Goal: Share content

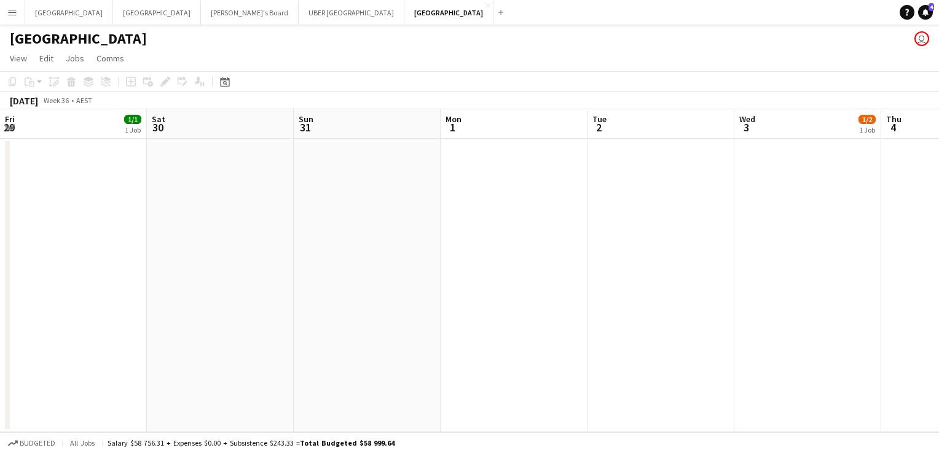
click at [201, 17] on button "Tennille's Board Close" at bounding box center [250, 13] width 98 height 24
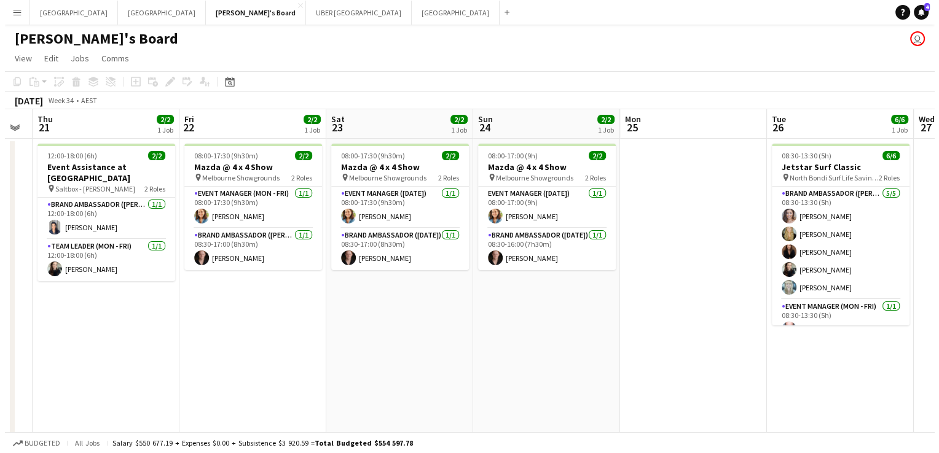
scroll to position [0, 413]
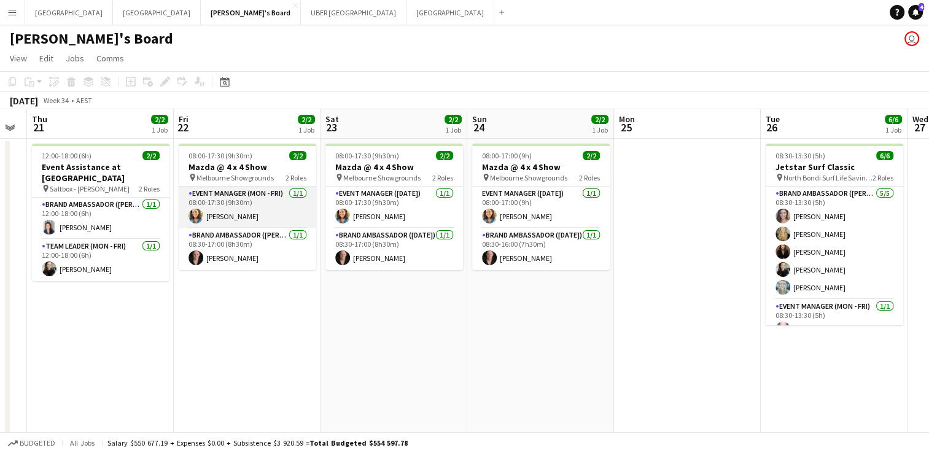
click at [251, 221] on app-card-role "Event Manager (Mon - Fri) 1/1 08:00-17:30 (9h30m) Chloe Gavin" at bounding box center [248, 208] width 138 height 42
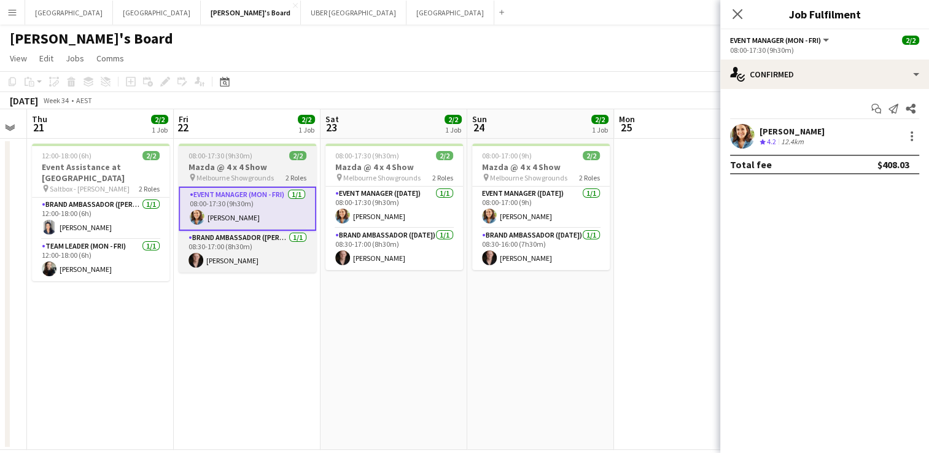
click at [270, 172] on h3 "Mazda @ 4 x 4 Show" at bounding box center [248, 167] width 138 height 11
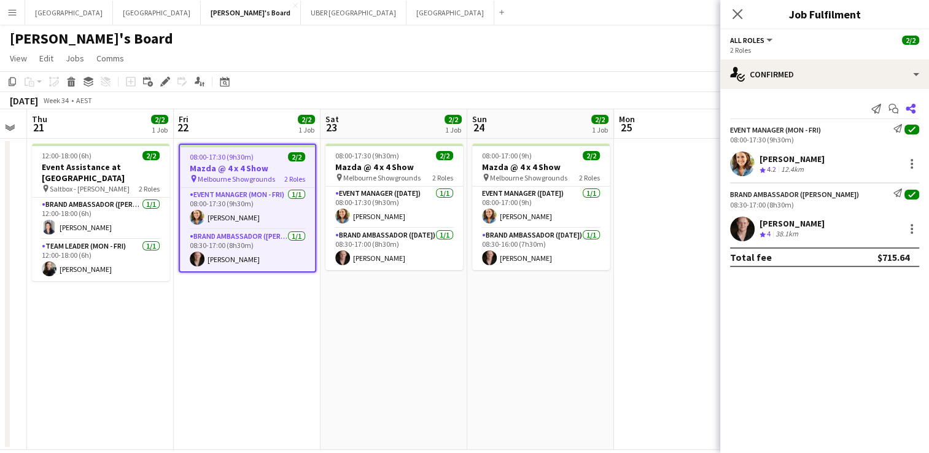
click at [910, 109] on icon "Share" at bounding box center [911, 109] width 10 height 10
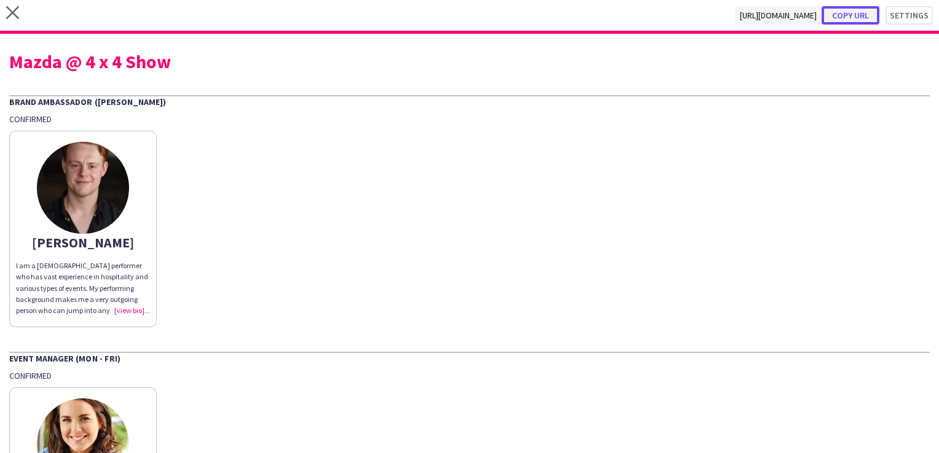
click at [843, 17] on button "Copy url" at bounding box center [850, 15] width 58 height 18
click at [12, 13] on icon at bounding box center [12, 12] width 13 height 13
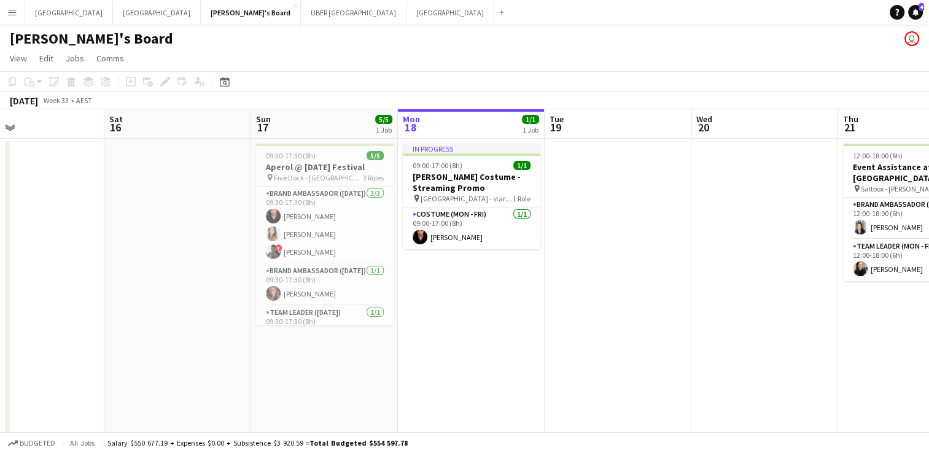
scroll to position [0, 497]
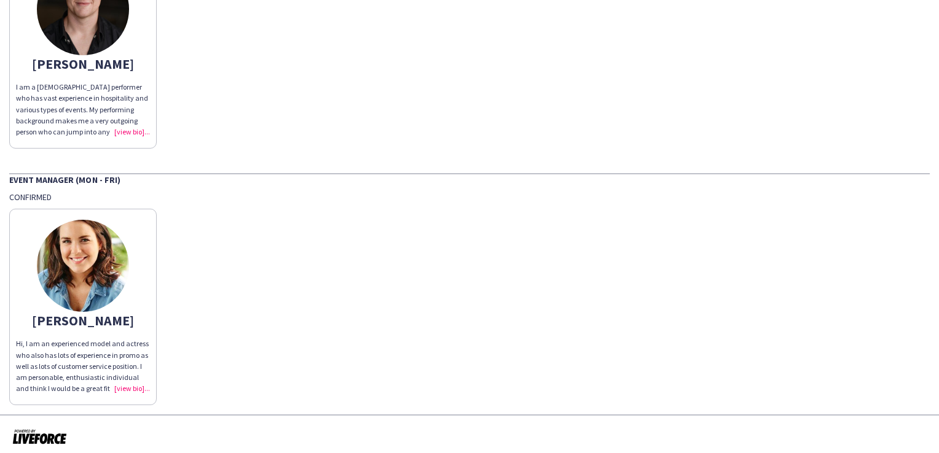
scroll to position [145, 0]
click at [133, 386] on div "Hi, I am an experienced model and actress who also has lots of experience in pr…" at bounding box center [83, 366] width 134 height 56
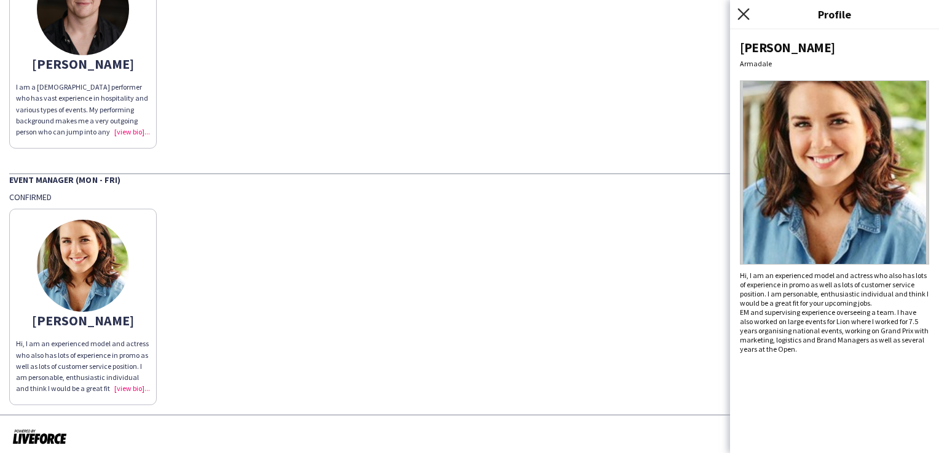
click at [743, 10] on icon "Close pop-in" at bounding box center [743, 14] width 12 height 12
